Goal: Use online tool/utility: Utilize a website feature to perform a specific function

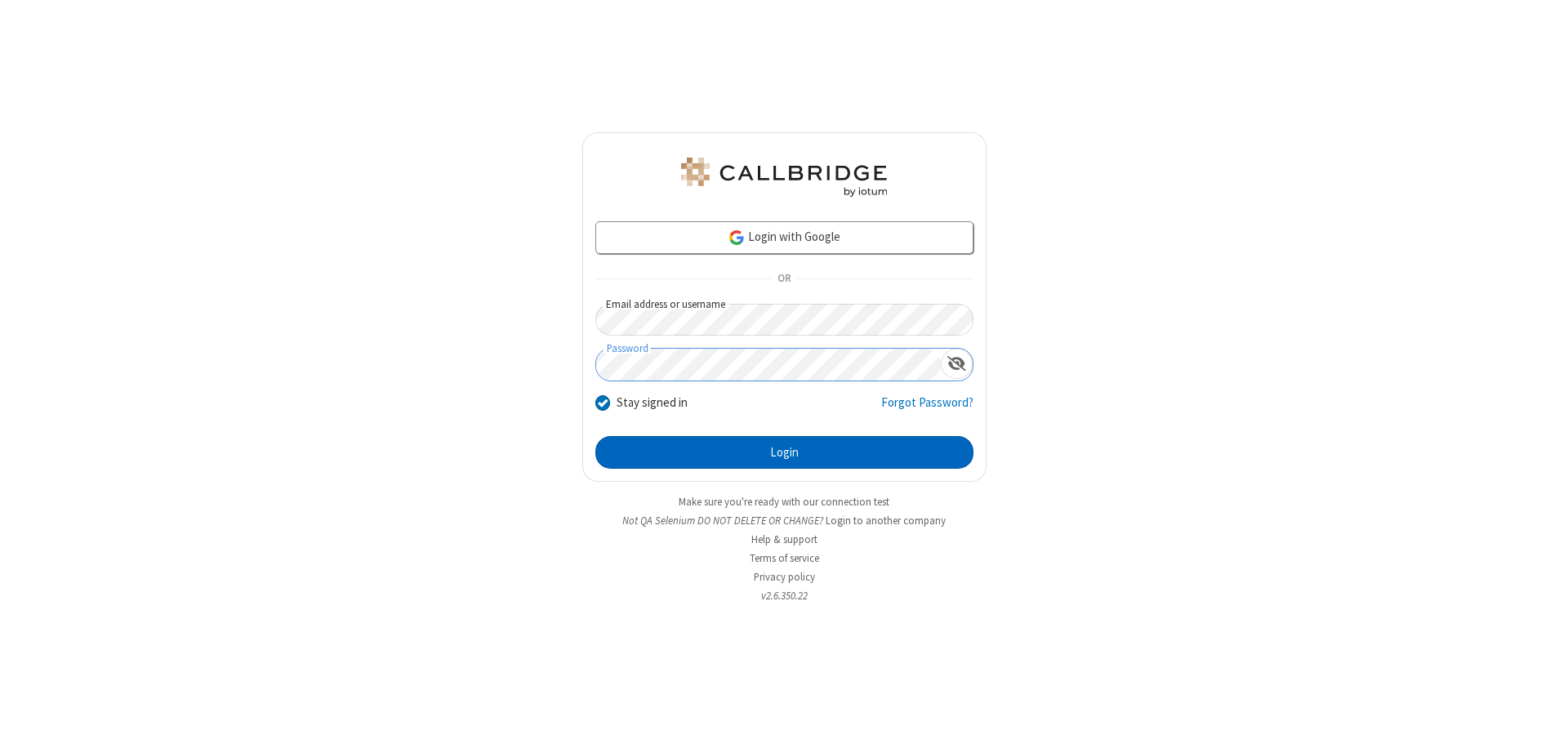
click at [784, 452] on button "Login" at bounding box center [784, 452] width 378 height 32
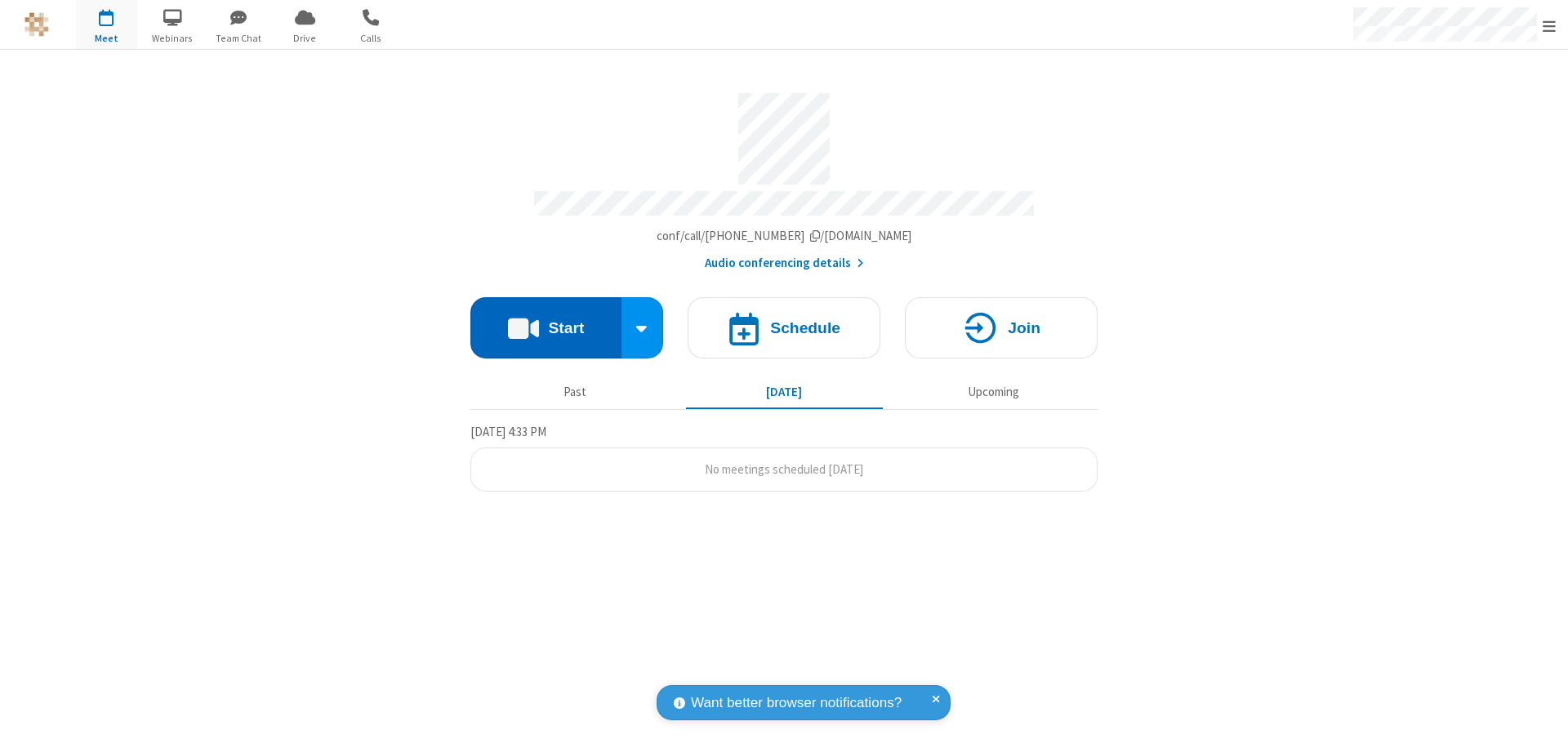
click at [546, 320] on button "Start" at bounding box center [546, 327] width 151 height 62
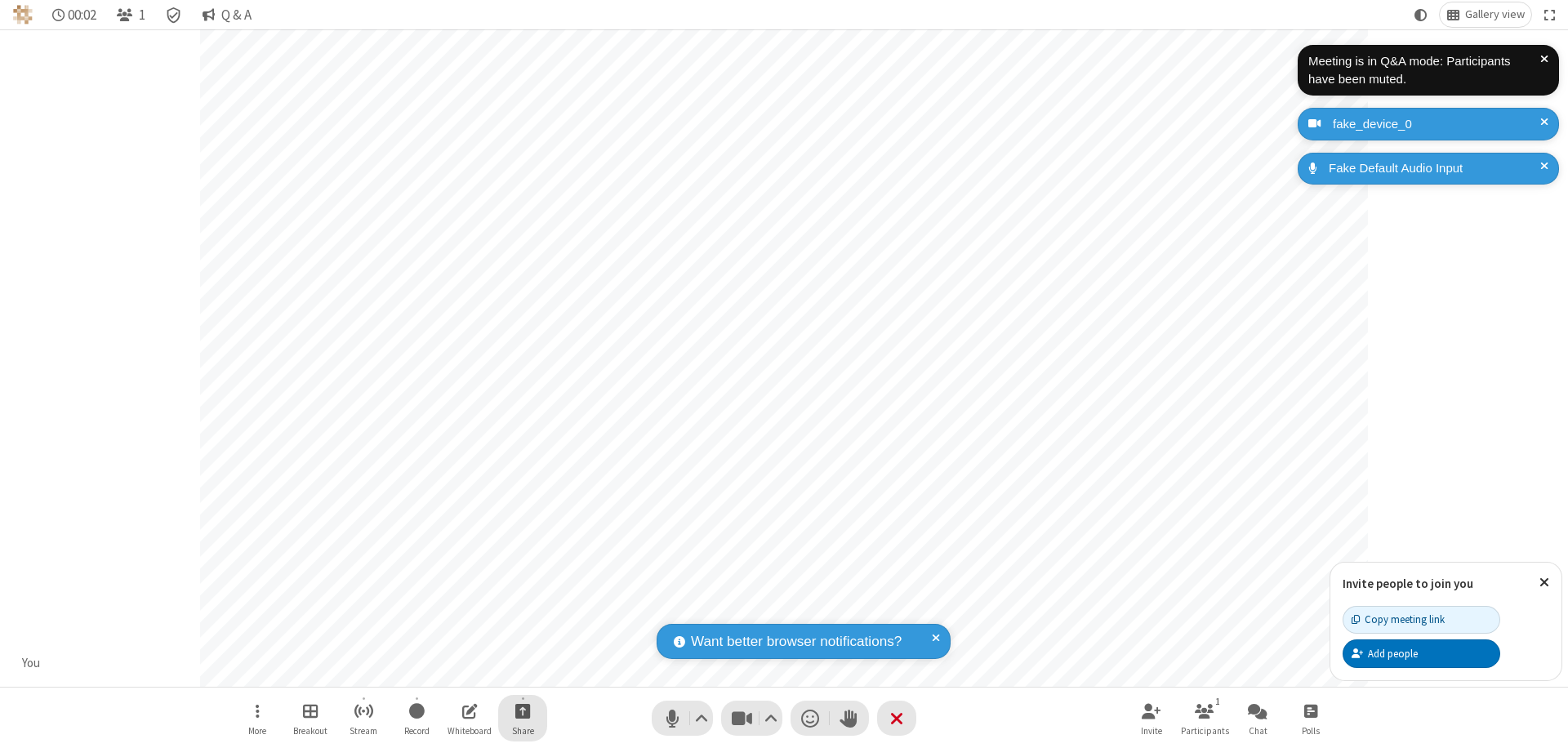
click at [522, 710] on span "Start sharing" at bounding box center [523, 710] width 16 height 21
click at [521, 610] on span "Share additional camera" at bounding box center [532, 614] width 121 height 14
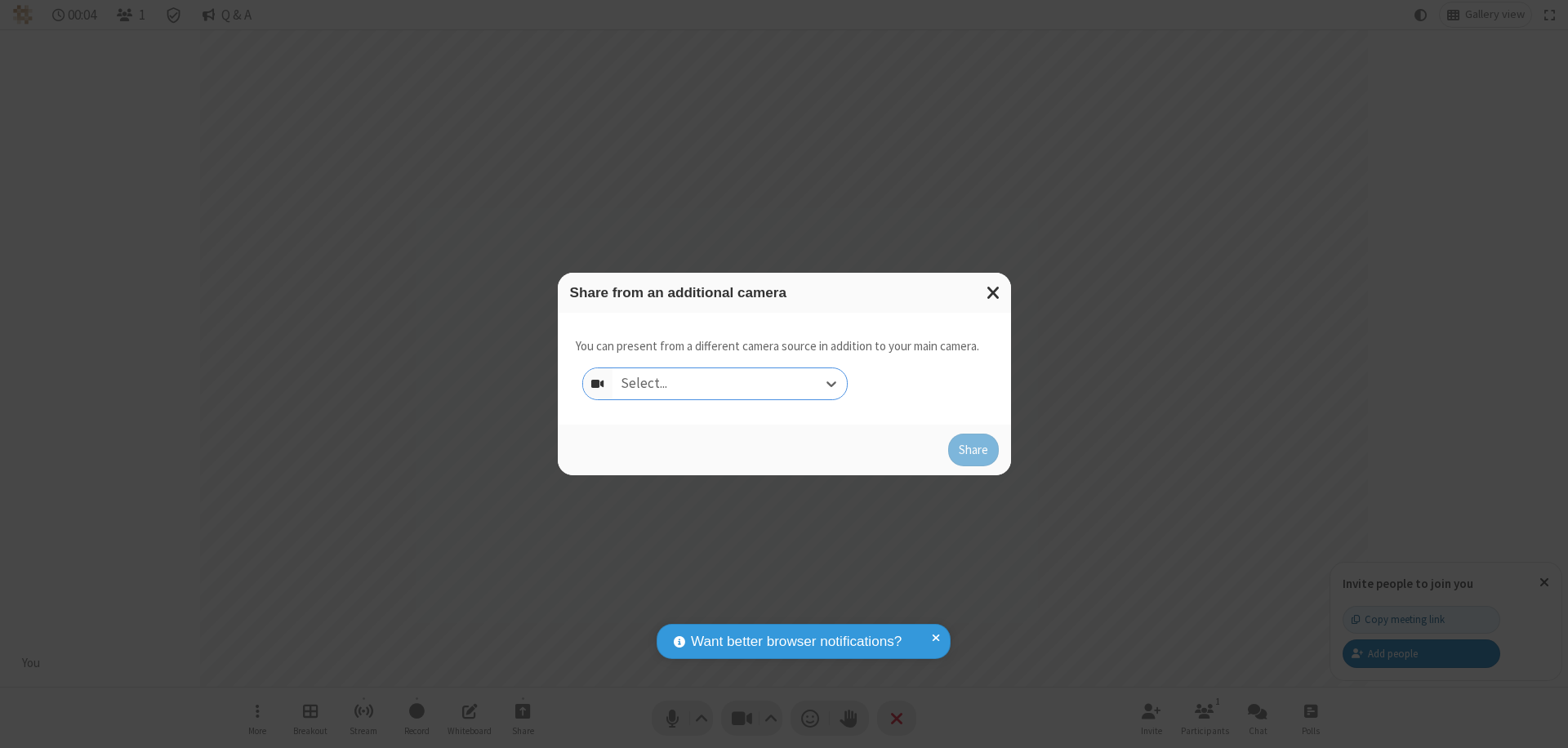
click at [729, 384] on div "Select..." at bounding box center [729, 384] width 234 height 31
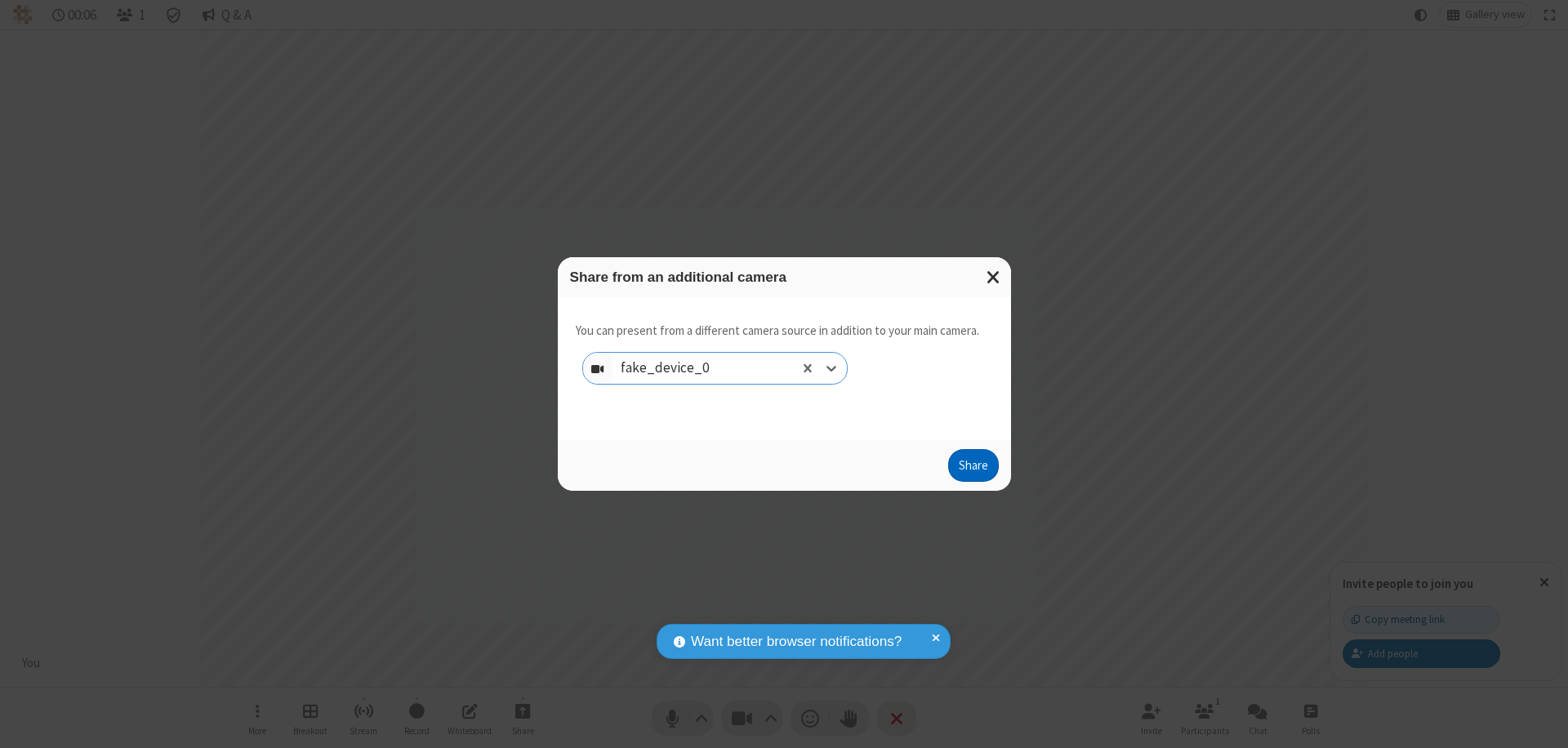
click at [972, 469] on button "Share" at bounding box center [973, 465] width 51 height 32
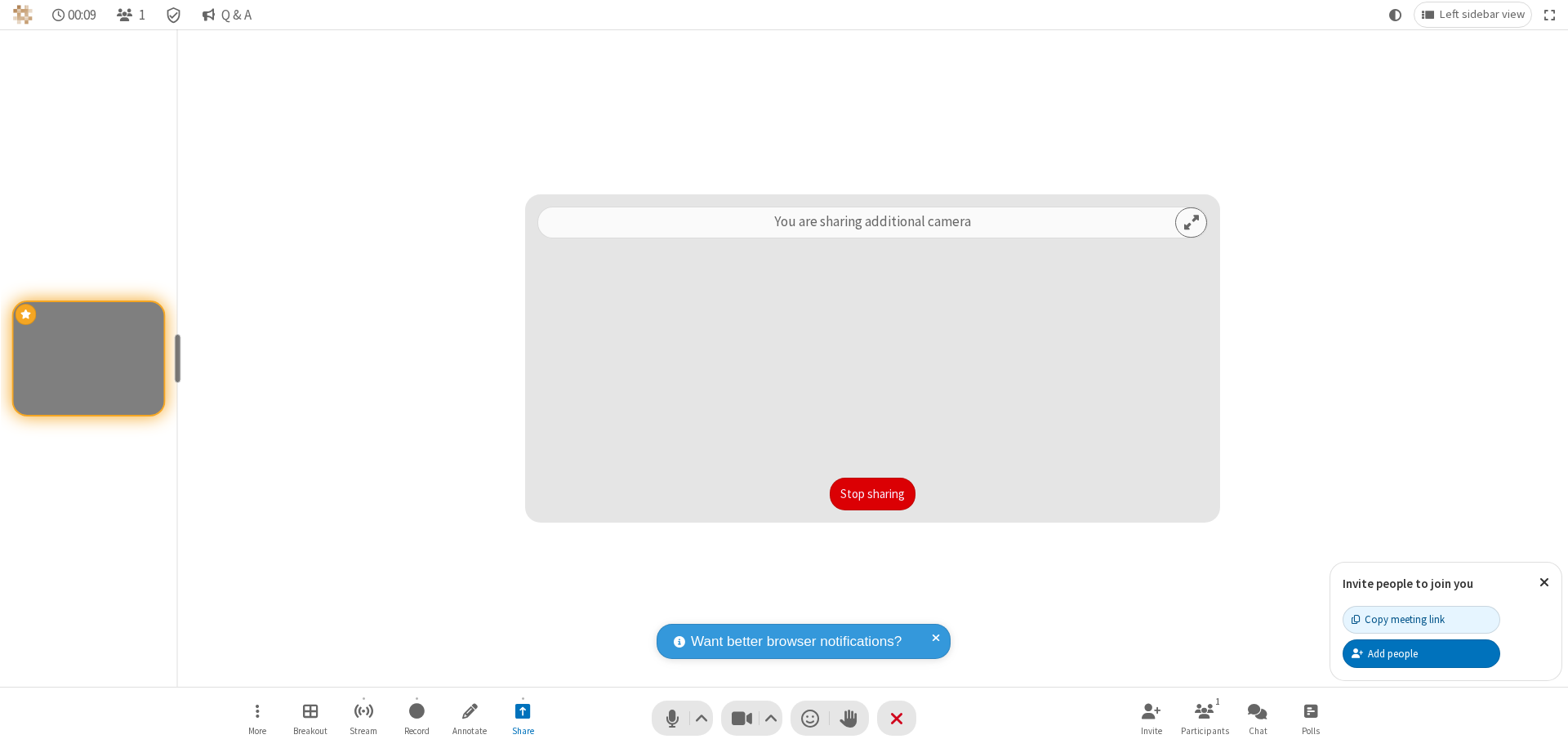
click at [872, 494] on button "Stop sharing" at bounding box center [873, 493] width 86 height 32
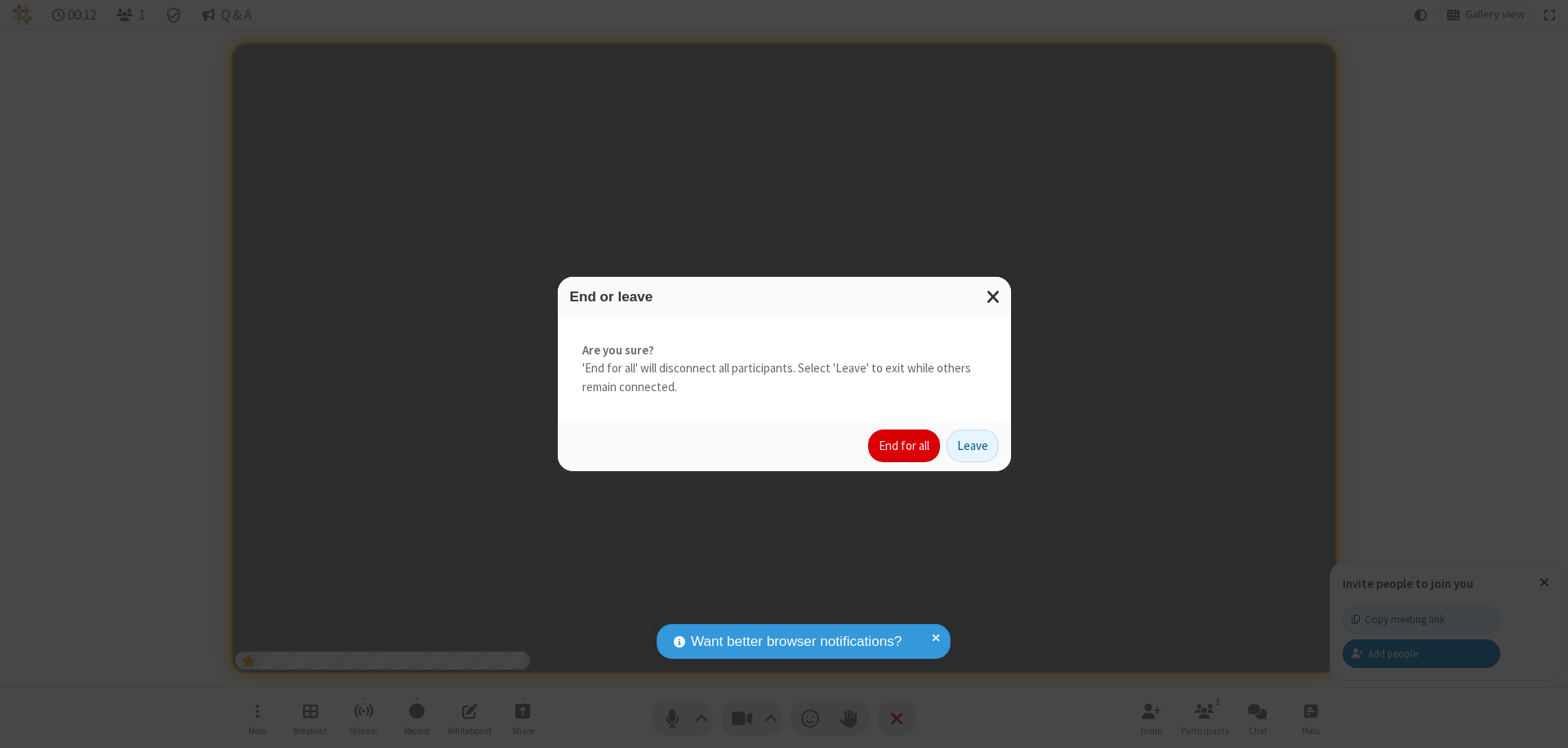
click at [905, 446] on button "End for all" at bounding box center [904, 445] width 72 height 32
